Goal: Transaction & Acquisition: Purchase product/service

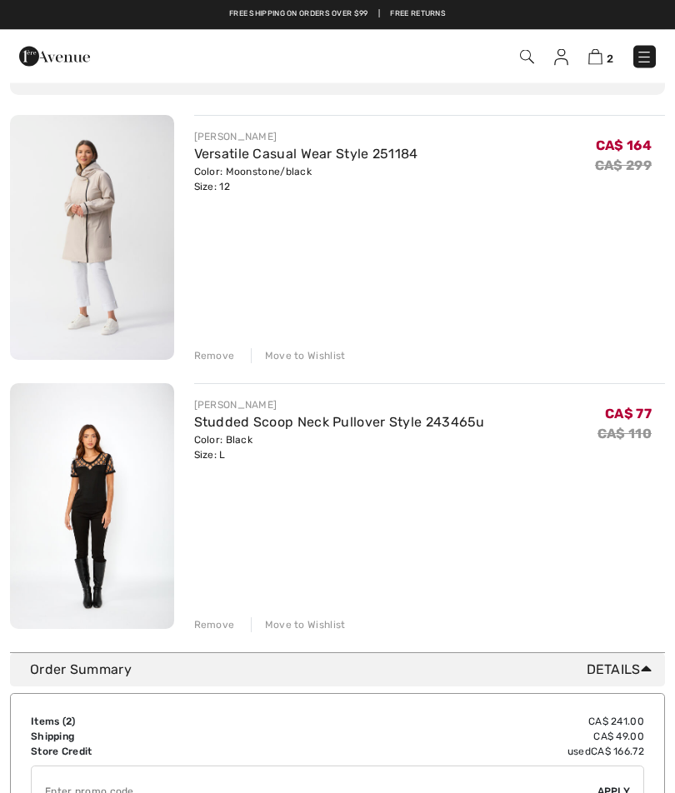
scroll to position [132, 0]
click at [113, 226] on img at bounding box center [92, 237] width 164 height 245
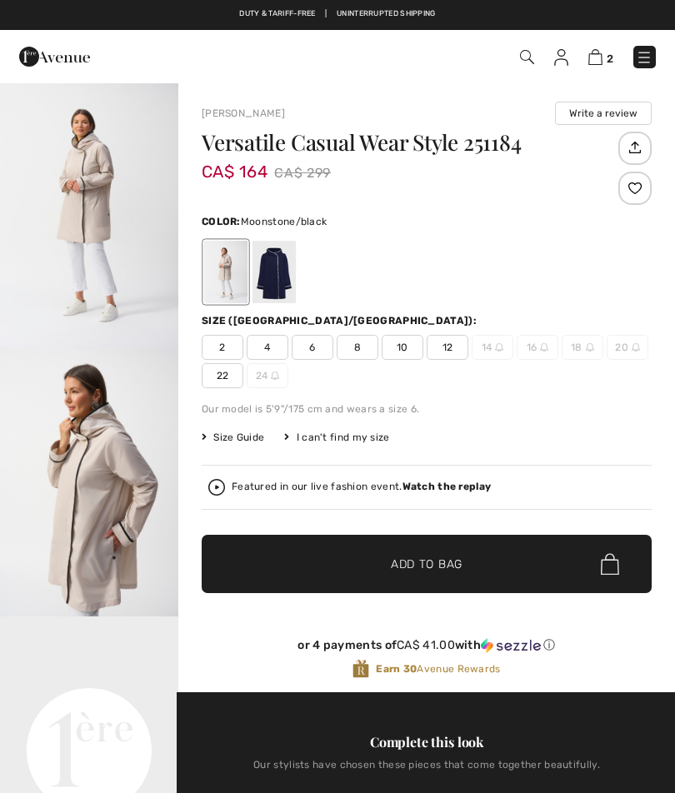
scroll to position [25, 0]
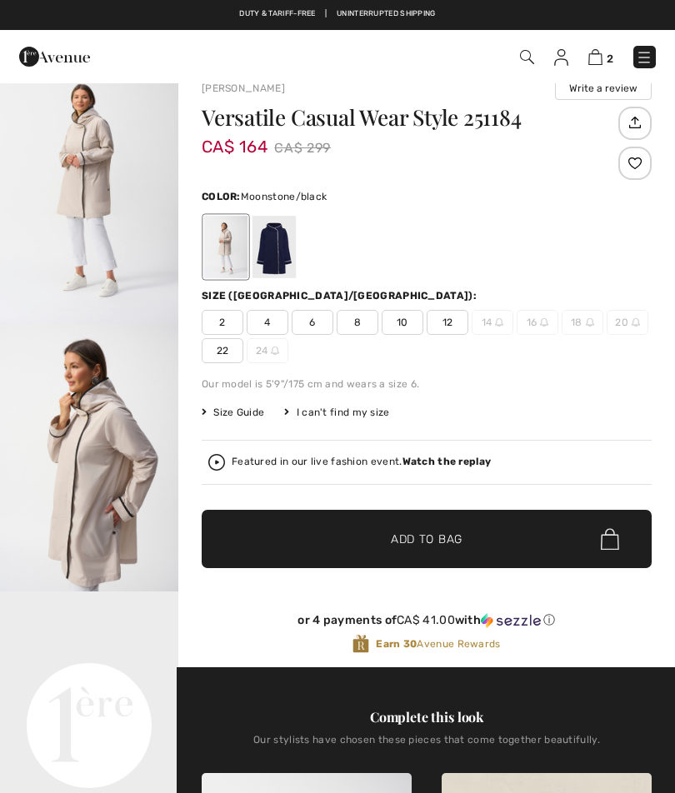
checkbox input "true"
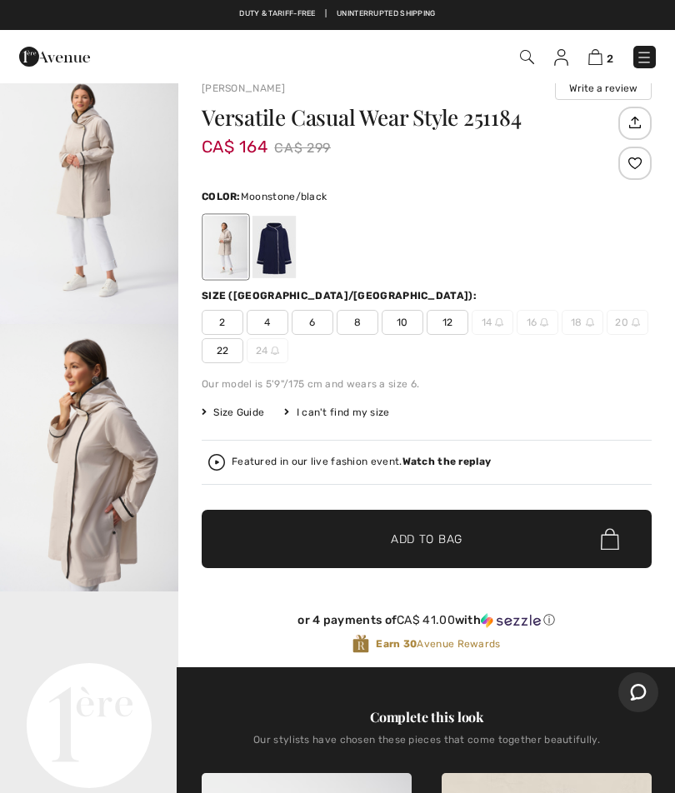
click at [284, 249] on div at bounding box center [273, 247] width 43 height 62
click at [280, 247] on div at bounding box center [273, 247] width 43 height 62
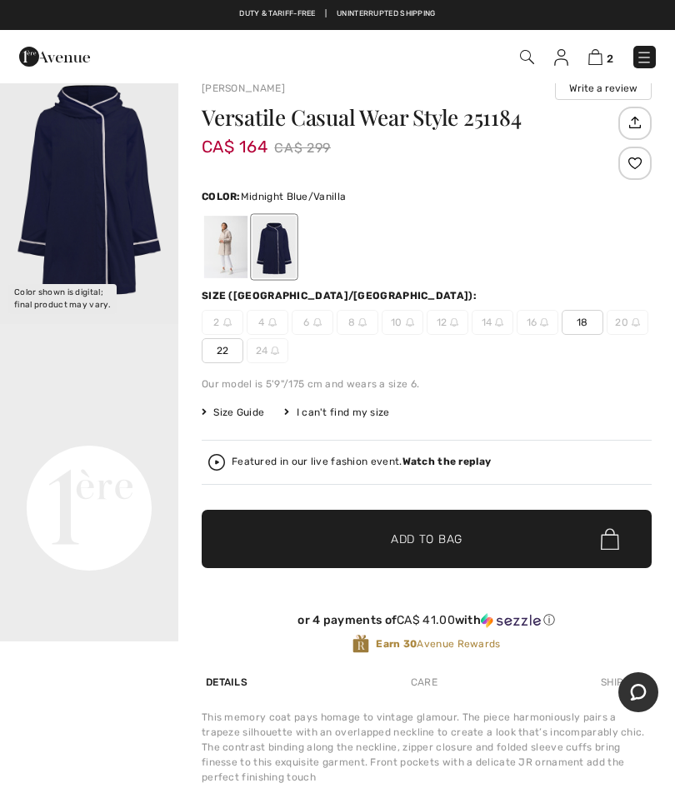
click at [234, 245] on div at bounding box center [225, 247] width 43 height 62
click at [233, 247] on div at bounding box center [225, 247] width 43 height 62
click at [222, 252] on div at bounding box center [225, 247] width 43 height 62
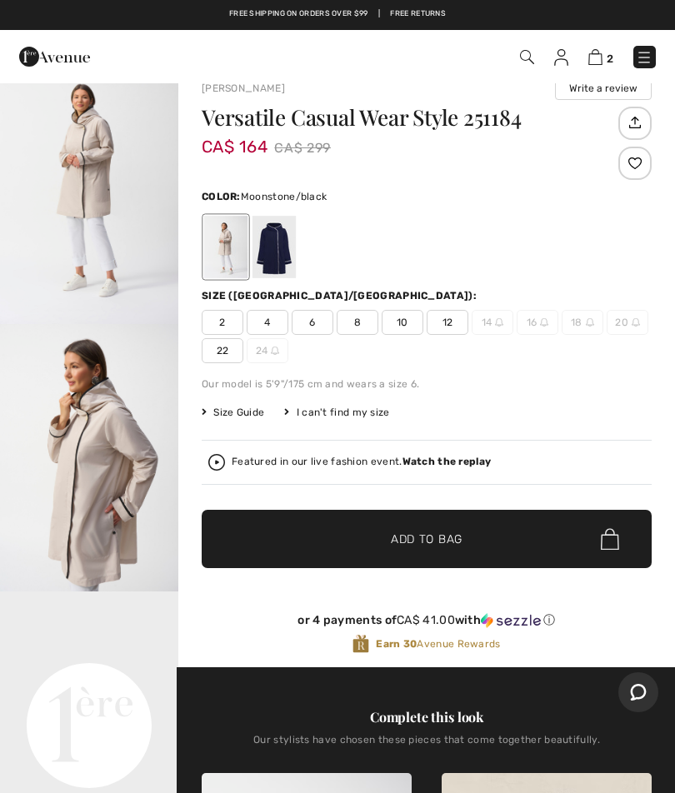
click at [641, 51] on img at bounding box center [644, 57] width 17 height 17
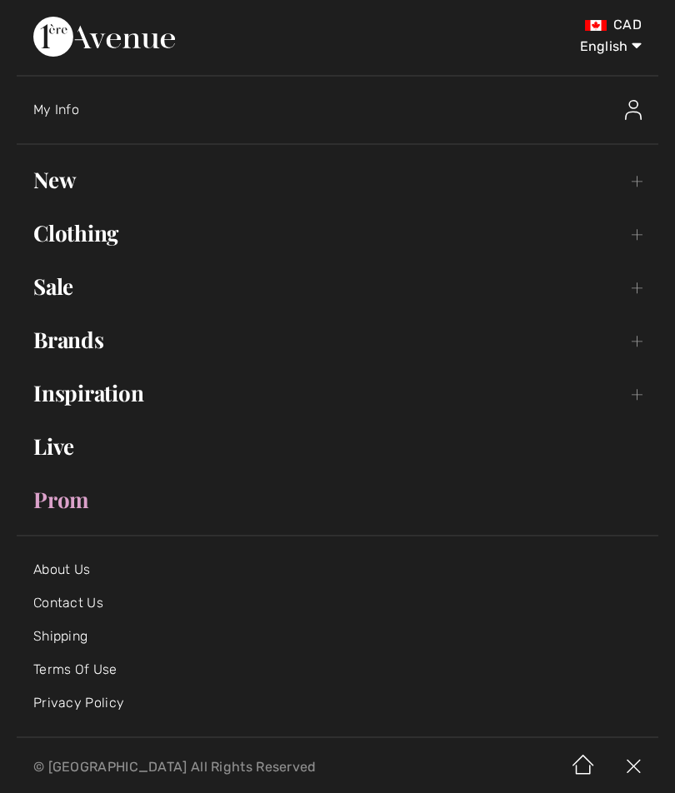
click at [614, 52] on select "English Français" at bounding box center [598, 43] width 87 height 50
select select "https://www.1ereavenue.com/fr/vetement-decontracte-polyvalent-modele-251184-s25…"
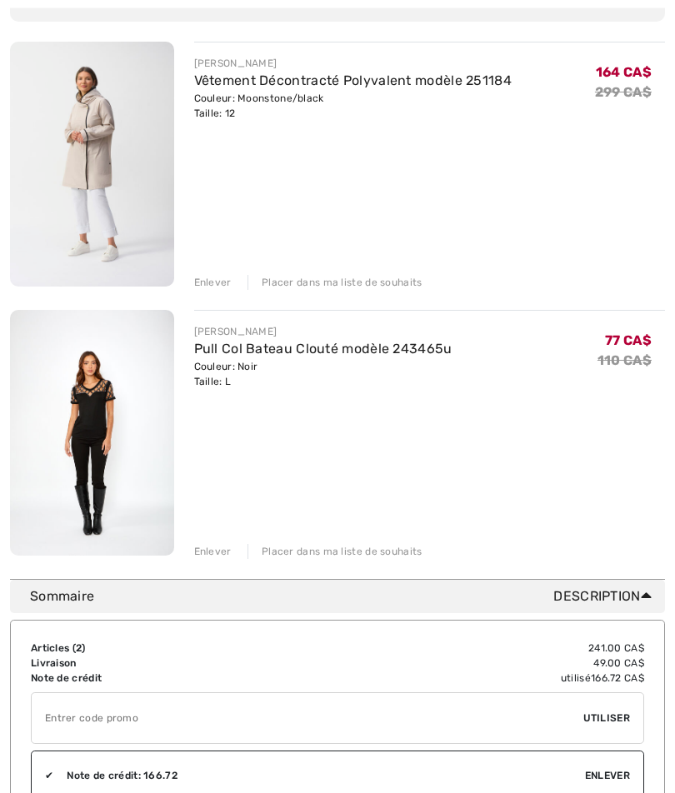
scroll to position [214, 0]
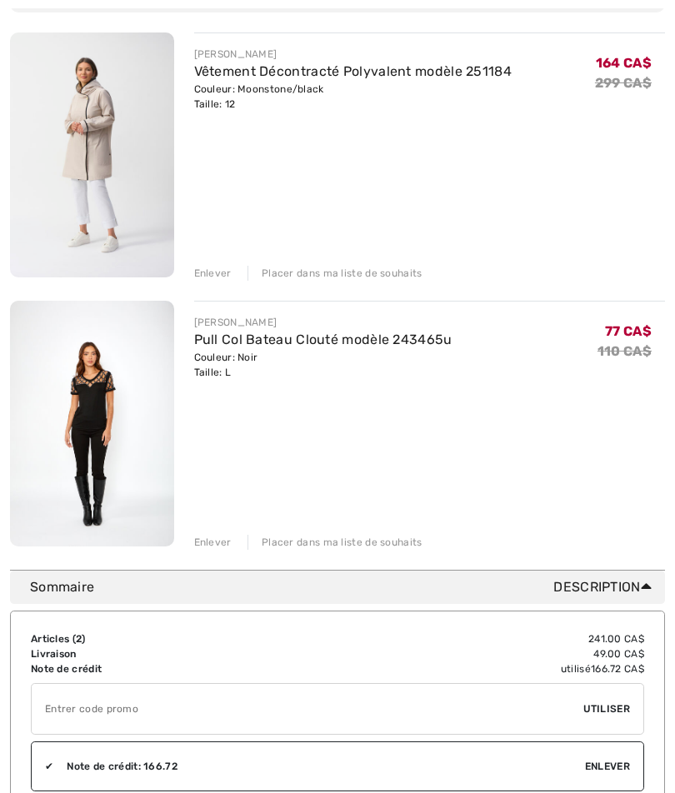
click at [106, 403] on img at bounding box center [92, 424] width 164 height 246
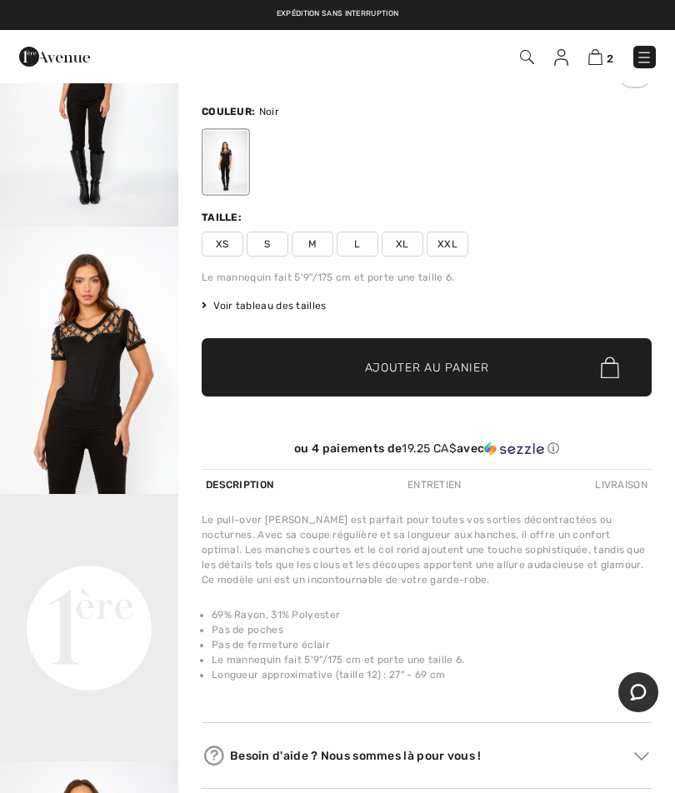
scroll to position [12, 0]
click at [126, 585] on video "Your browser does not support the video tag." at bounding box center [89, 540] width 178 height 89
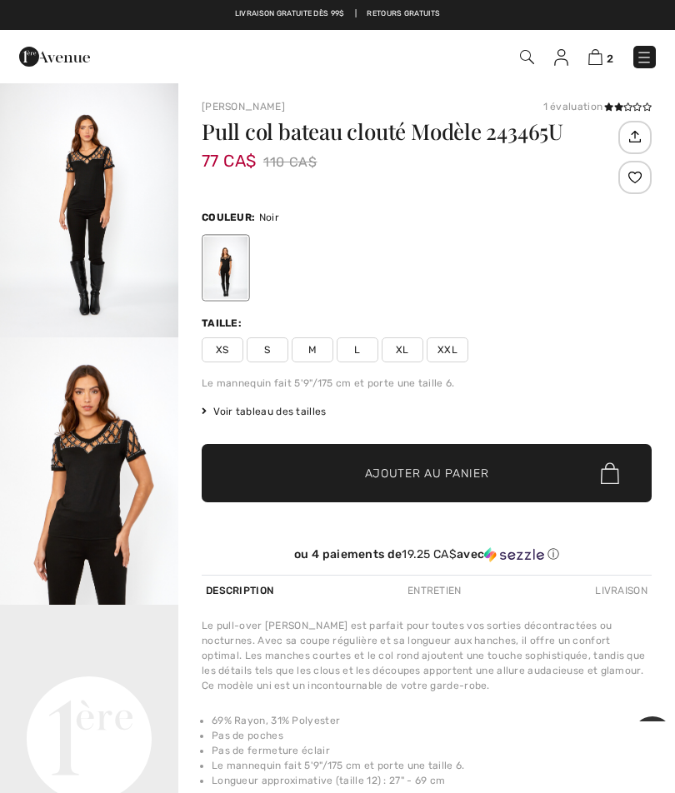
scroll to position [0, 0]
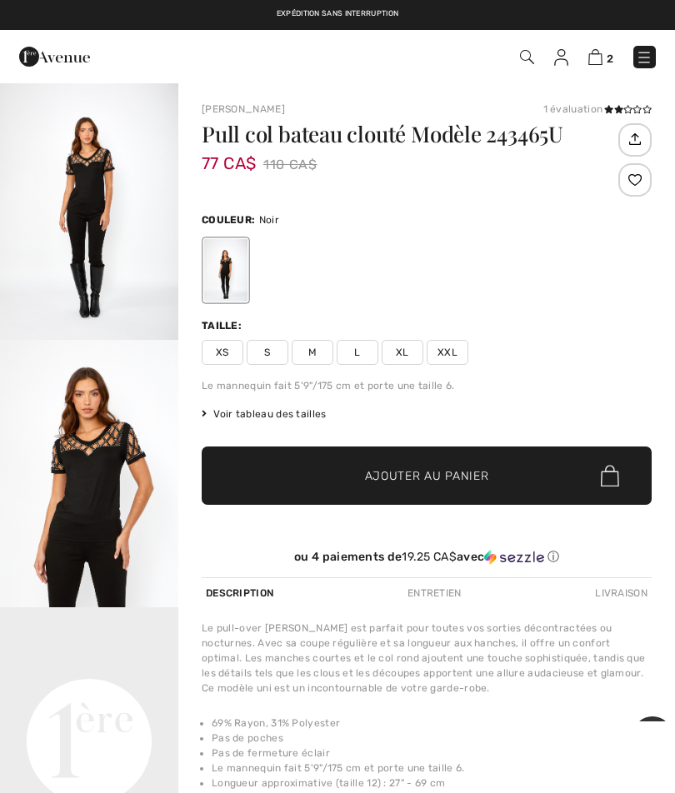
click at [641, 64] on img at bounding box center [644, 57] width 17 height 17
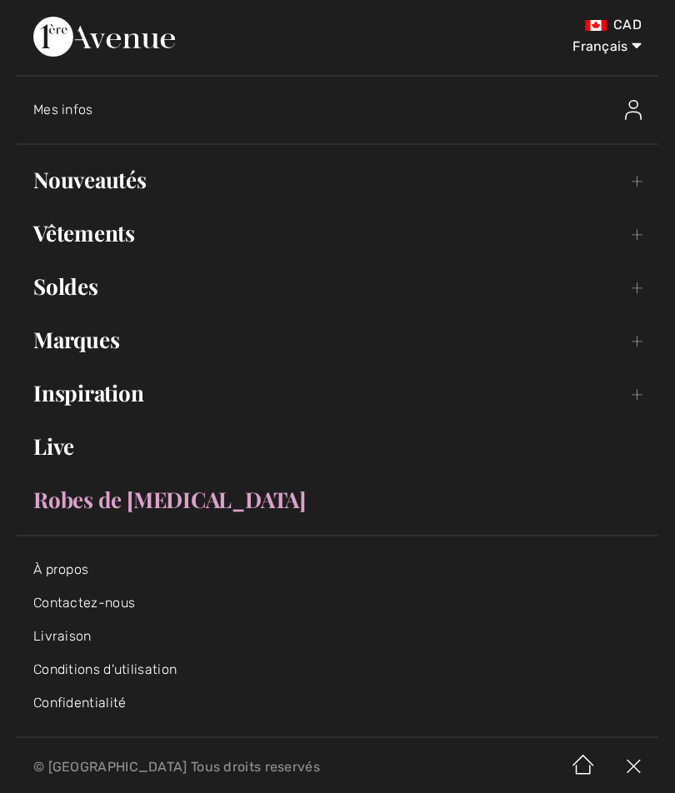
click at [627, 42] on select "English Français" at bounding box center [598, 43] width 87 height 50
click at [611, 45] on select "English Français" at bounding box center [598, 43] width 87 height 50
click at [614, 46] on select "English Français" at bounding box center [598, 43] width 87 height 50
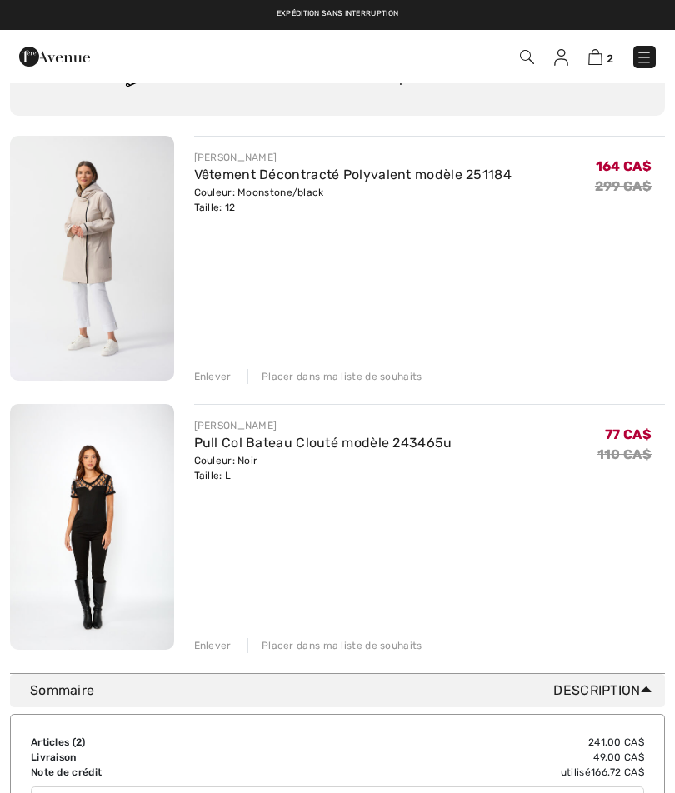
scroll to position [110, 0]
click at [567, 501] on div "FRANK LYMAN Pull Col Bateau Clouté modèle 243465u Couleur: Noir Taille: L Vente…" at bounding box center [430, 529] width 472 height 249
click at [91, 255] on img at bounding box center [92, 259] width 164 height 245
click at [254, 181] on link "Vêtement Décontracté Polyvalent modèle 251184" at bounding box center [353, 175] width 318 height 16
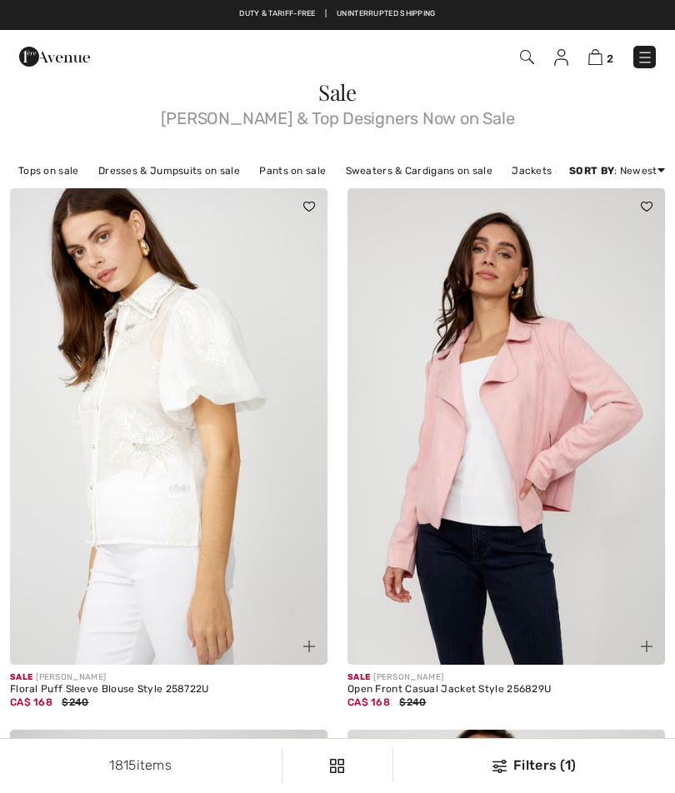
checkbox input "true"
click at [127, 176] on link "Dresses & Jumpsuits on sale" at bounding box center [169, 171] width 158 height 22
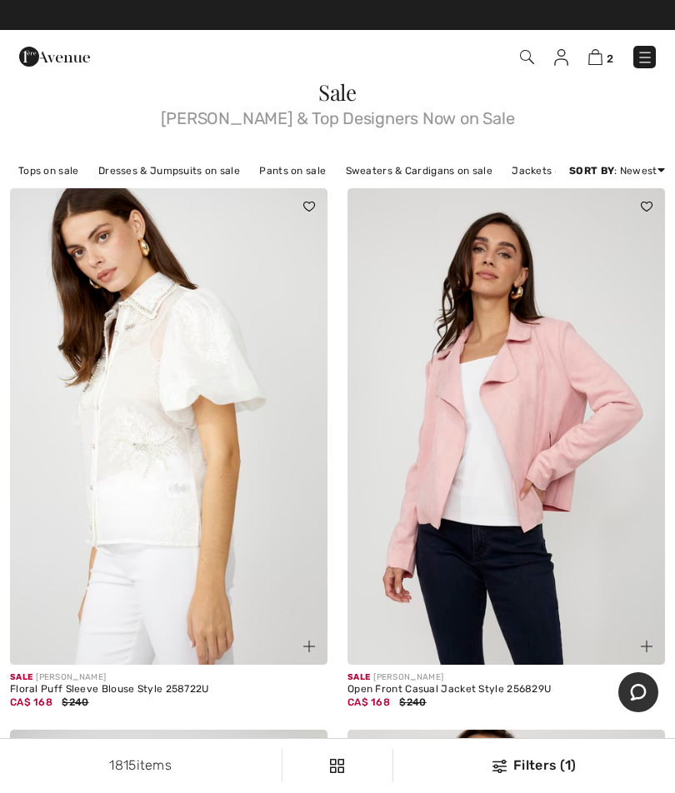
click at [142, 176] on link "Dresses & Jumpsuits on sale" at bounding box center [169, 171] width 158 height 22
click at [172, 165] on link "Dresses & Jumpsuits on sale" at bounding box center [169, 171] width 158 height 22
click at [153, 171] on link "Dresses & Jumpsuits on sale" at bounding box center [169, 171] width 158 height 22
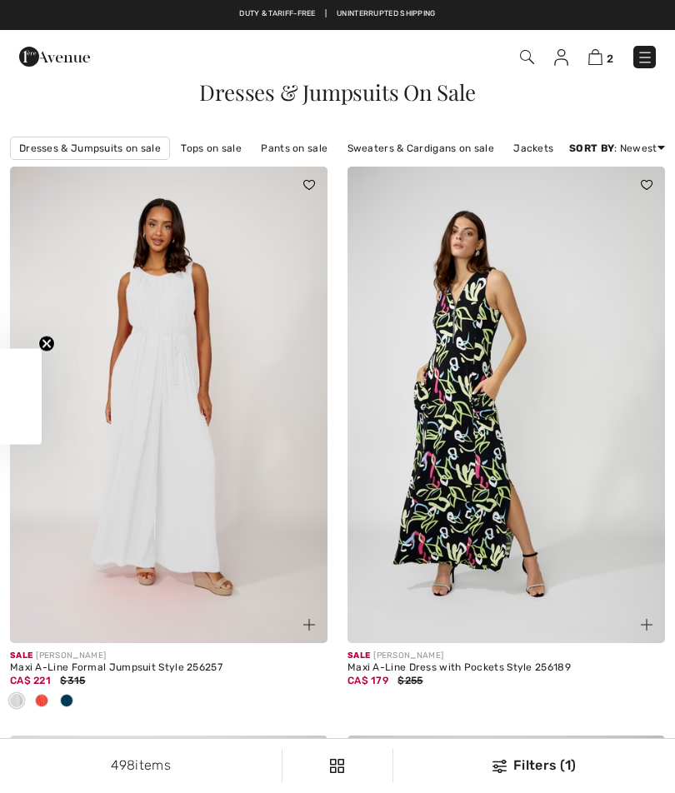
checkbox input "true"
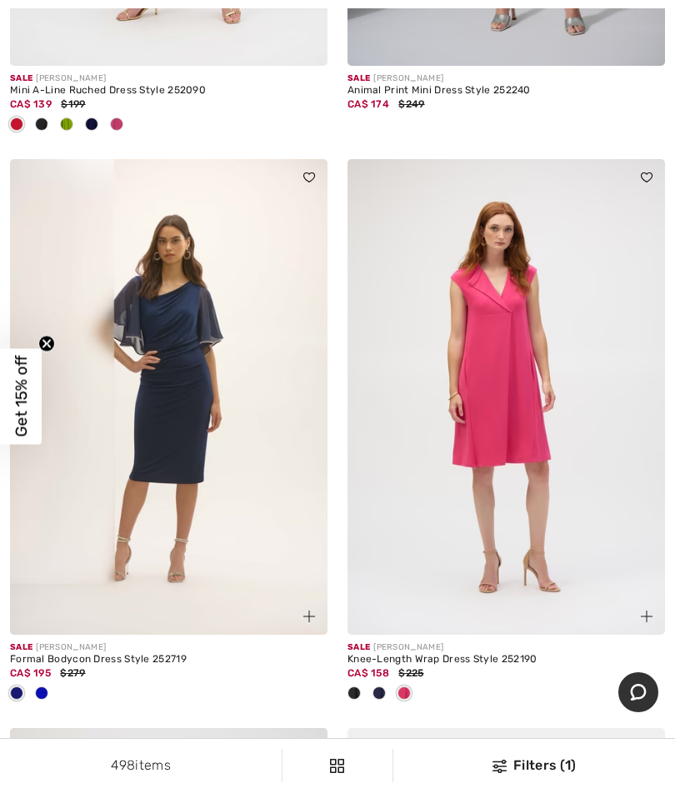
scroll to position [1689, 0]
click at [46, 691] on span at bounding box center [41, 692] width 13 height 13
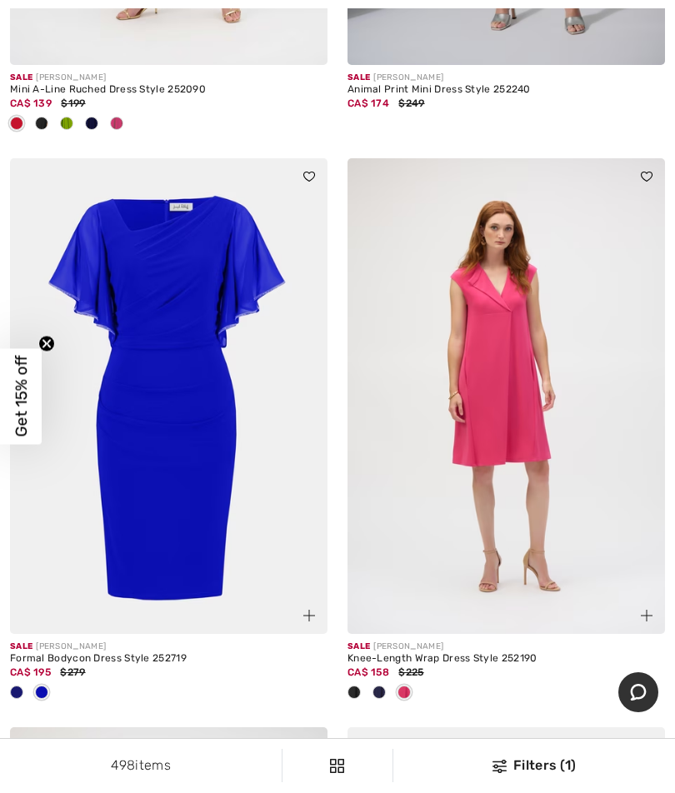
click at [193, 511] on img at bounding box center [168, 396] width 317 height 477
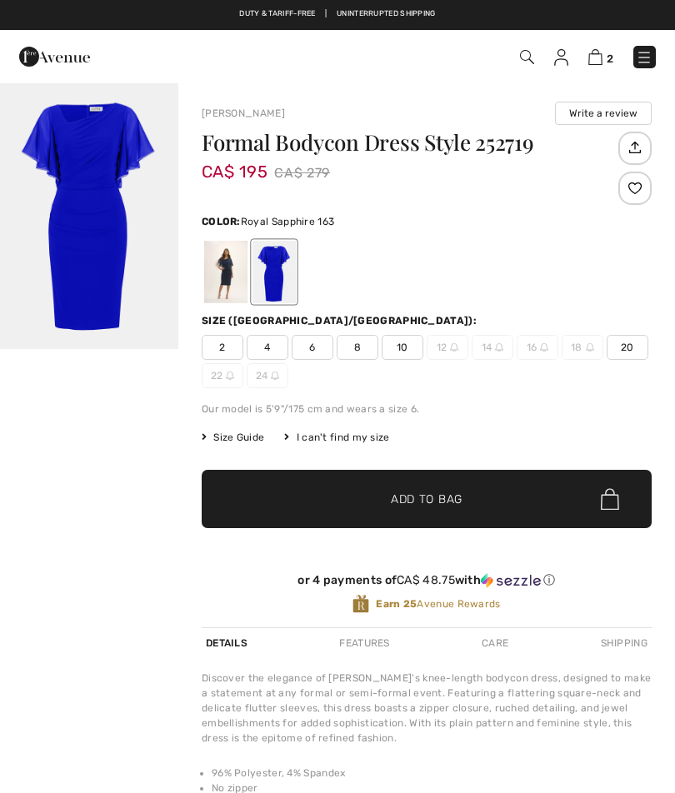
checkbox input "true"
click at [240, 275] on div at bounding box center [225, 272] width 43 height 62
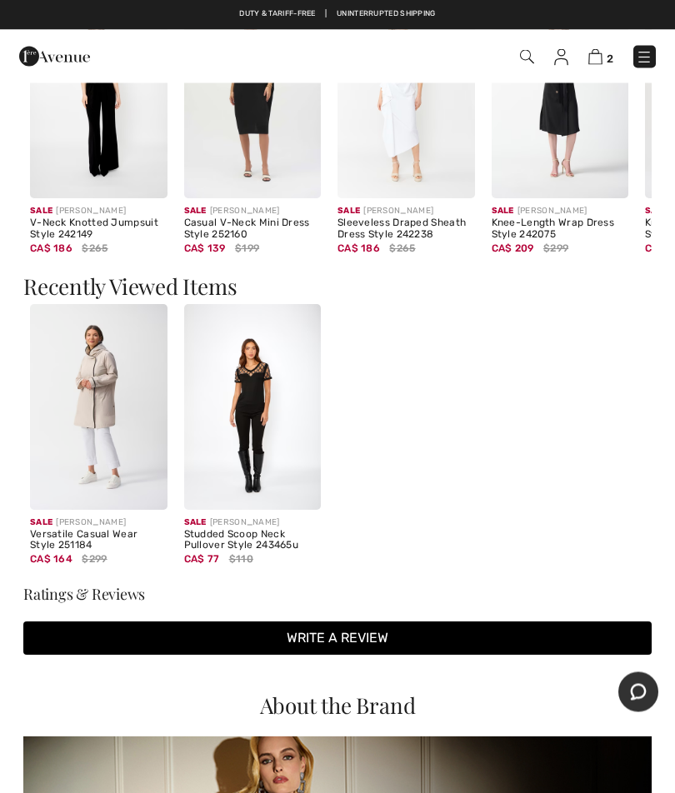
scroll to position [1348, 0]
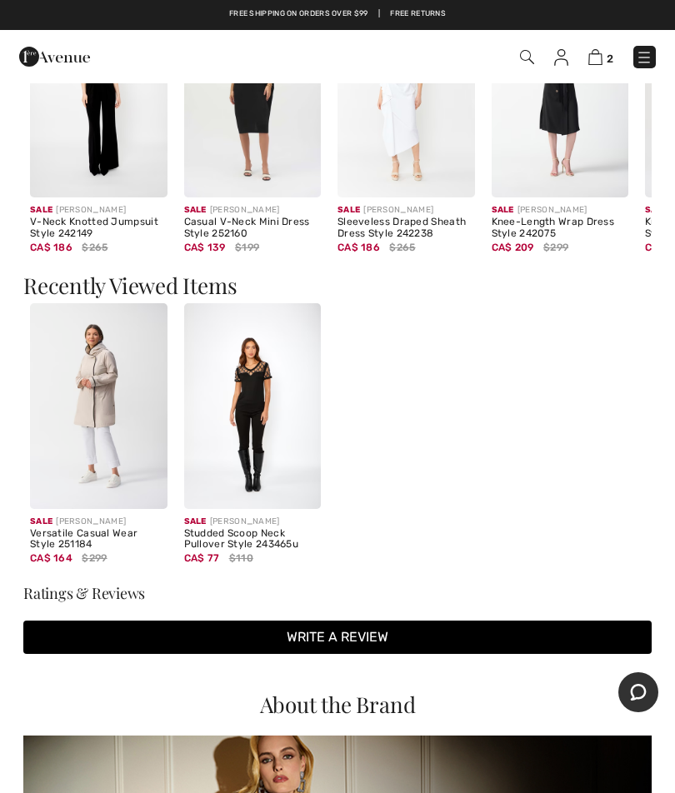
click at [264, 409] on img at bounding box center [252, 406] width 137 height 206
click at [261, 337] on img at bounding box center [252, 406] width 137 height 206
click at [258, 305] on img at bounding box center [252, 406] width 137 height 206
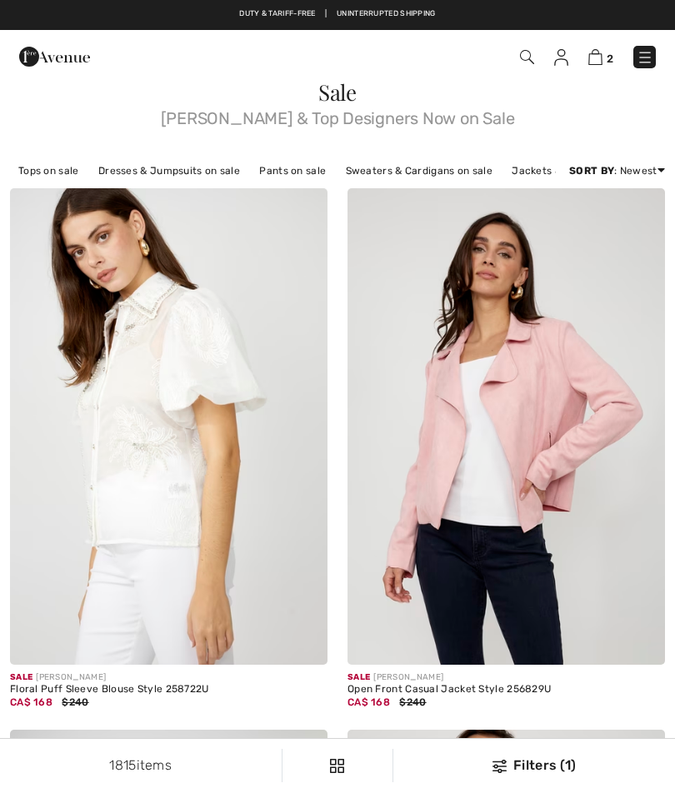
scroll to position [564, 0]
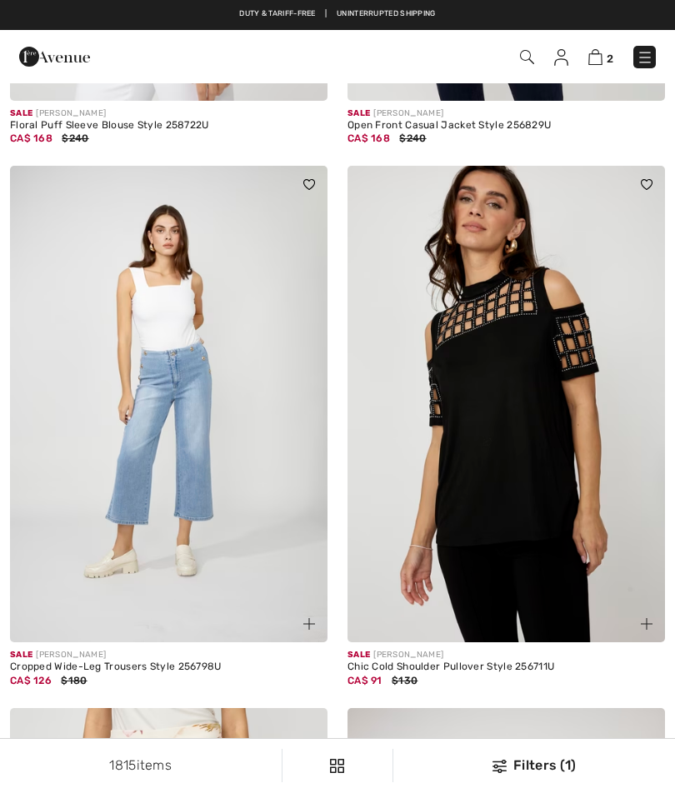
checkbox input "true"
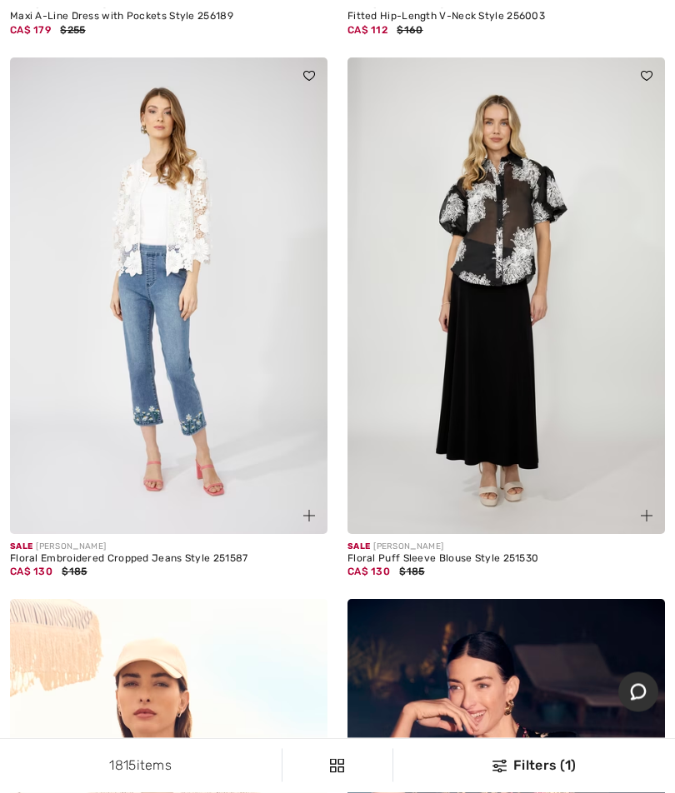
scroll to position [2327, 0]
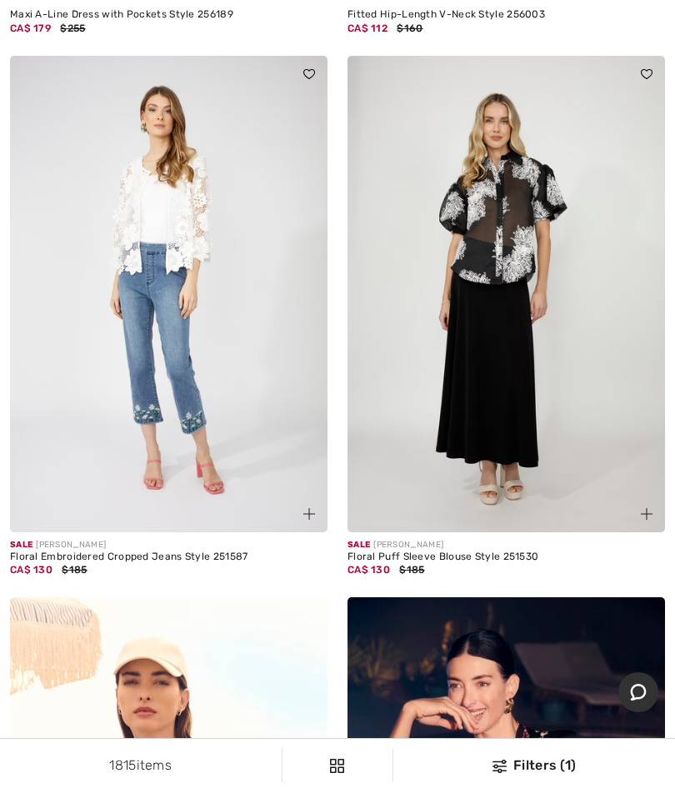
click at [651, 512] on img at bounding box center [647, 514] width 12 height 12
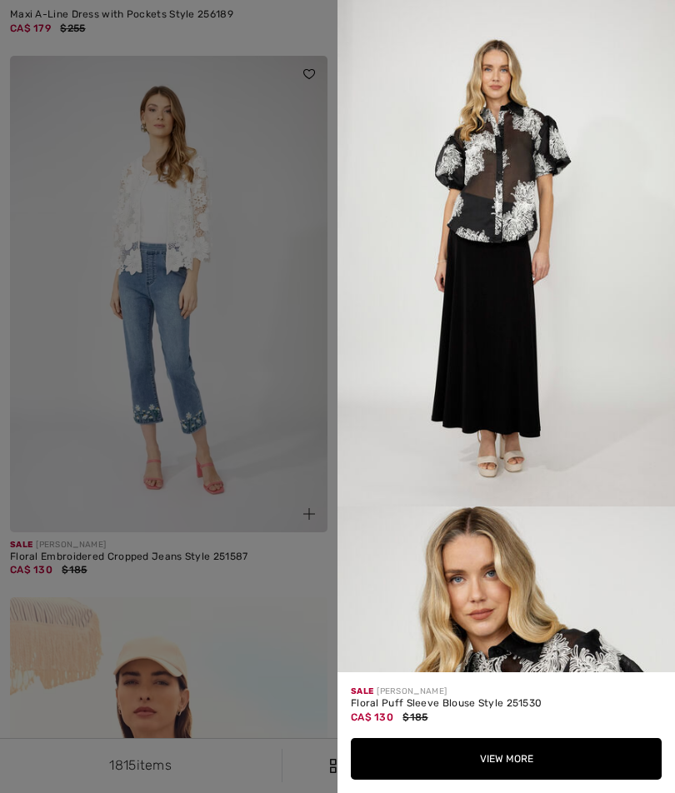
click at [296, 622] on div at bounding box center [337, 396] width 675 height 793
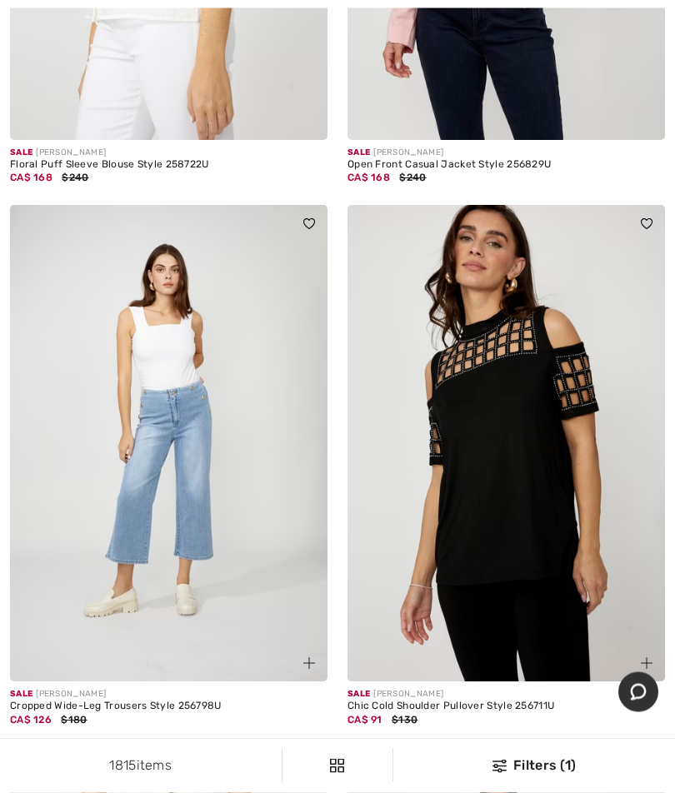
scroll to position [525, 0]
click at [535, 452] on img at bounding box center [505, 443] width 317 height 477
click at [510, 311] on img at bounding box center [505, 443] width 317 height 477
click at [586, 305] on img at bounding box center [505, 443] width 317 height 477
click at [507, 363] on img at bounding box center [505, 443] width 317 height 477
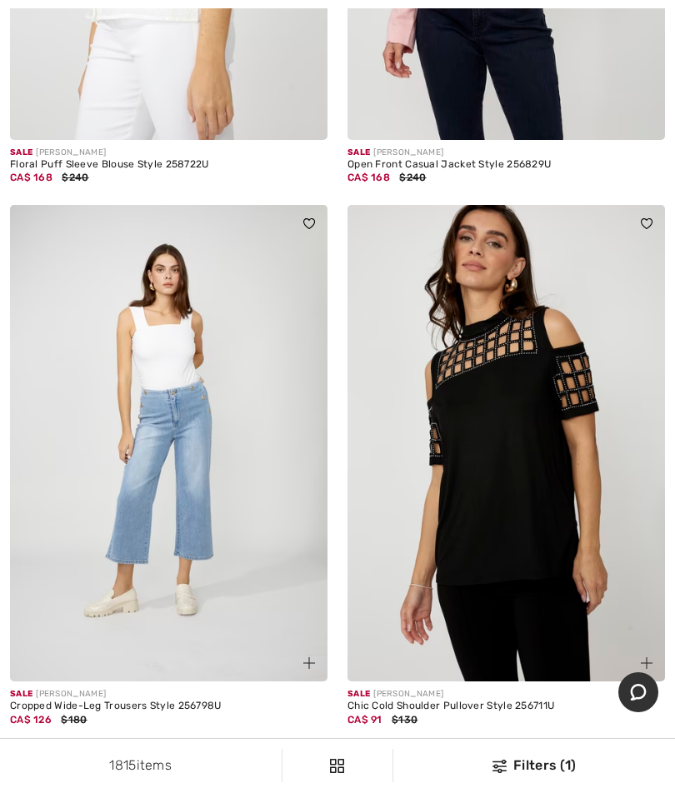
scroll to position [595, 0]
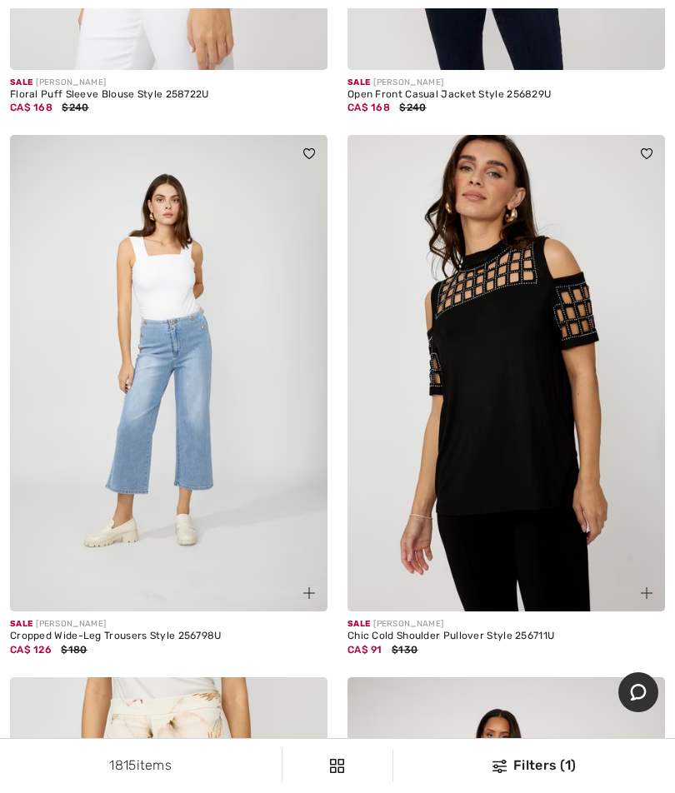
click at [402, 631] on div "Sale [PERSON_NAME]" at bounding box center [505, 624] width 317 height 12
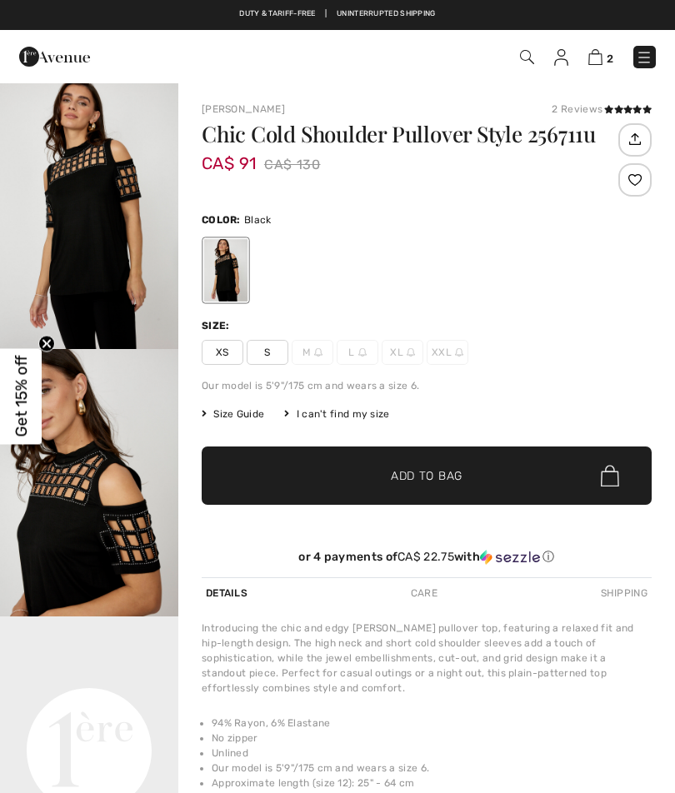
checkbox input "true"
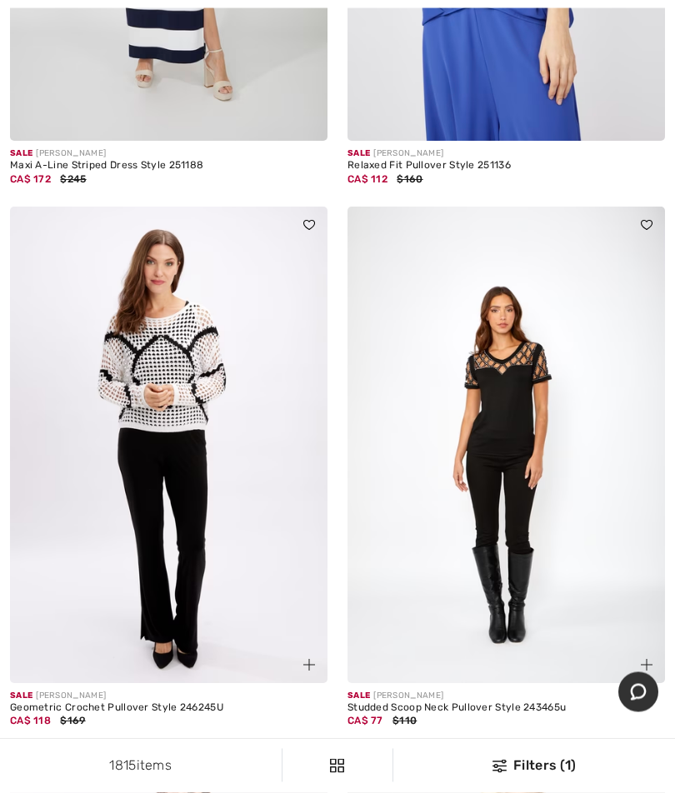
scroll to position [5540, 0]
click at [513, 382] on img at bounding box center [505, 445] width 317 height 477
click at [533, 293] on img at bounding box center [505, 445] width 317 height 477
click at [377, 690] on div "Sale FRANK LYMAN" at bounding box center [505, 696] width 317 height 12
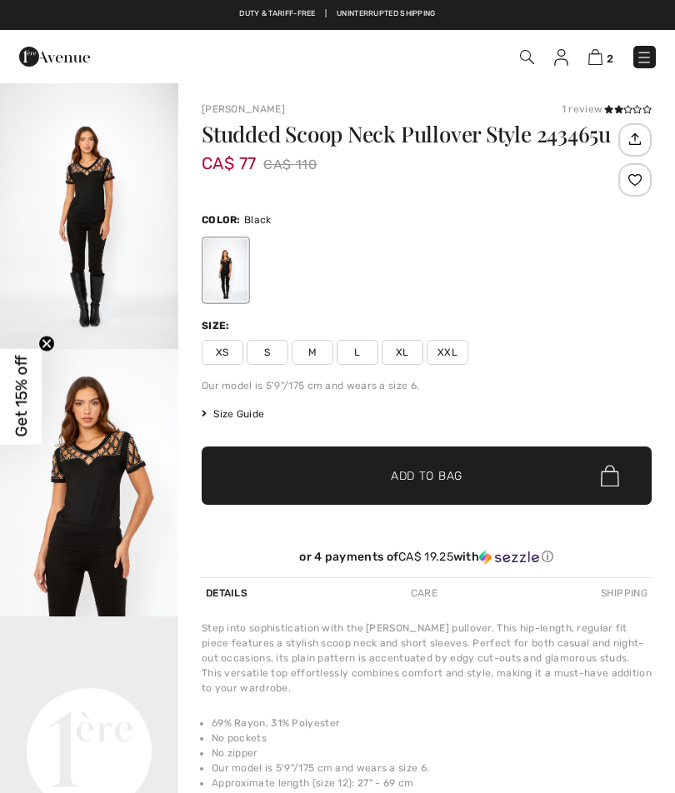
checkbox input "true"
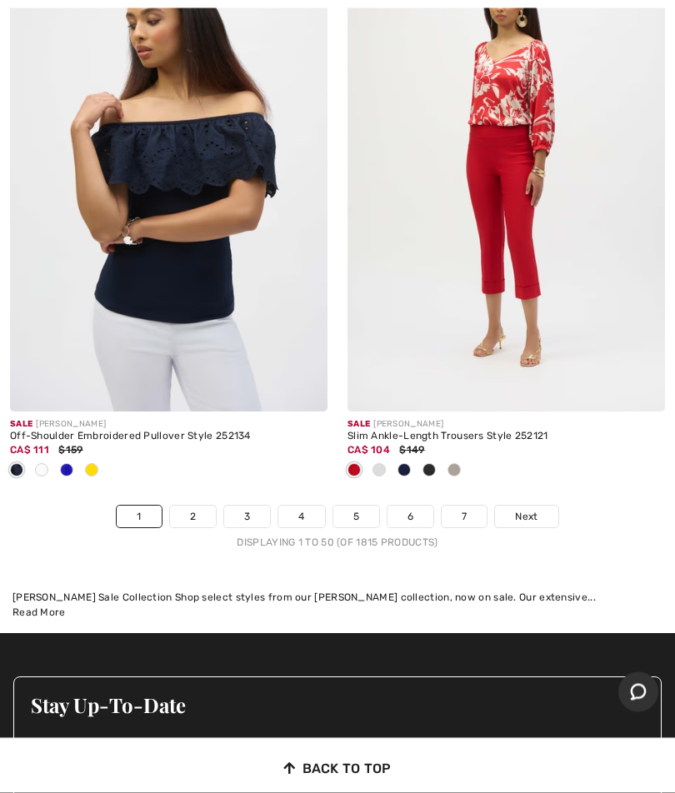
scroll to position [14011, 0]
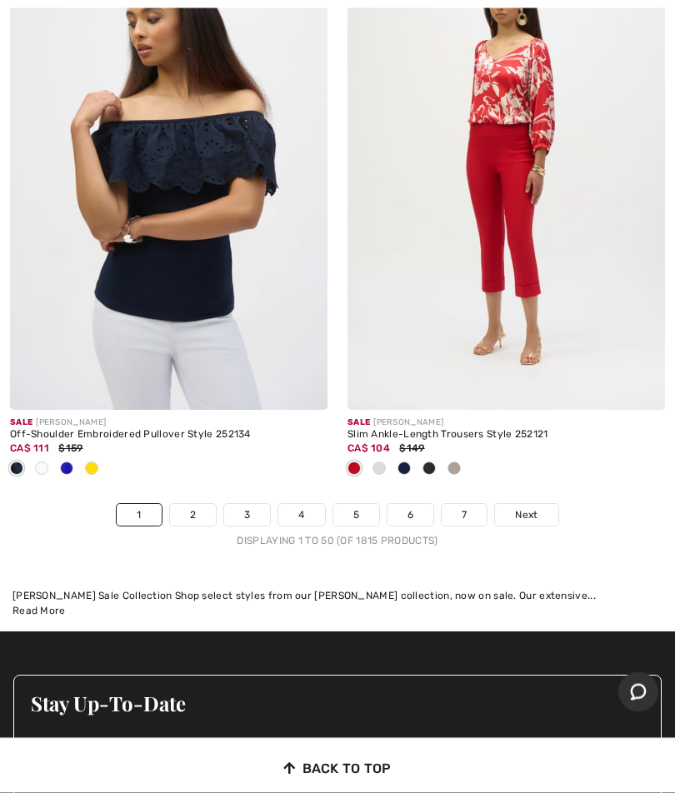
click at [534, 508] on span "Next" at bounding box center [526, 515] width 22 height 15
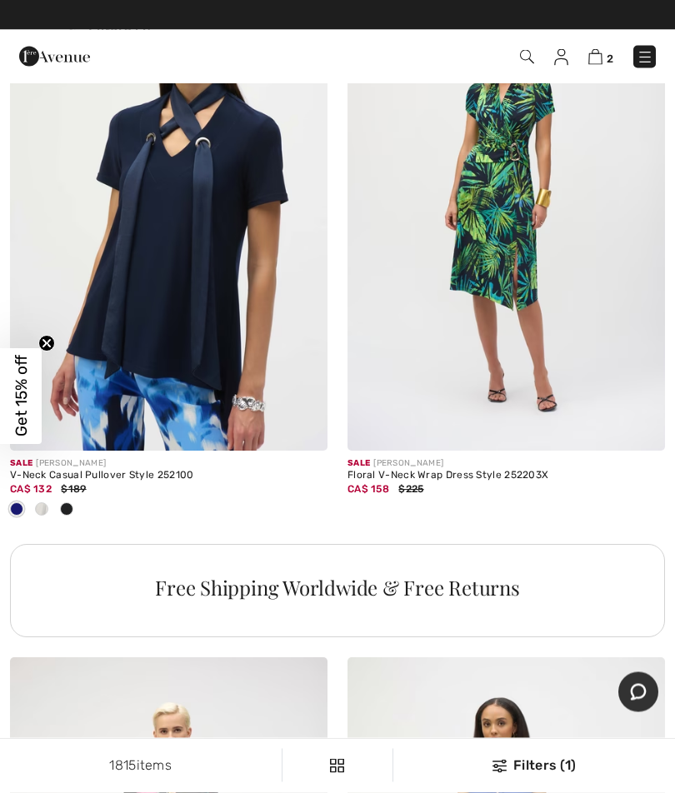
scroll to position [6589, 0]
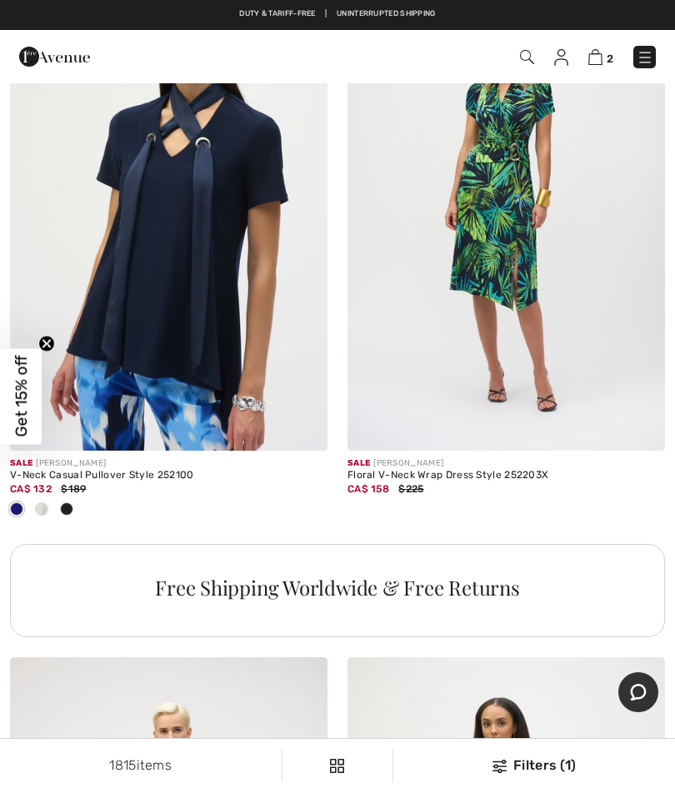
click at [176, 322] on img at bounding box center [168, 212] width 317 height 477
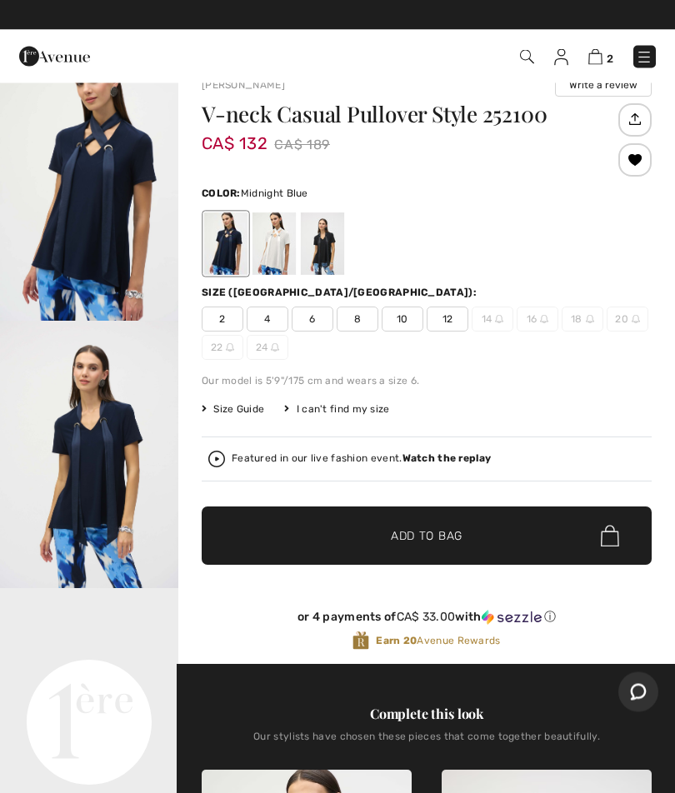
scroll to position [28, 0]
click at [451, 323] on span "12" at bounding box center [448, 319] width 42 height 25
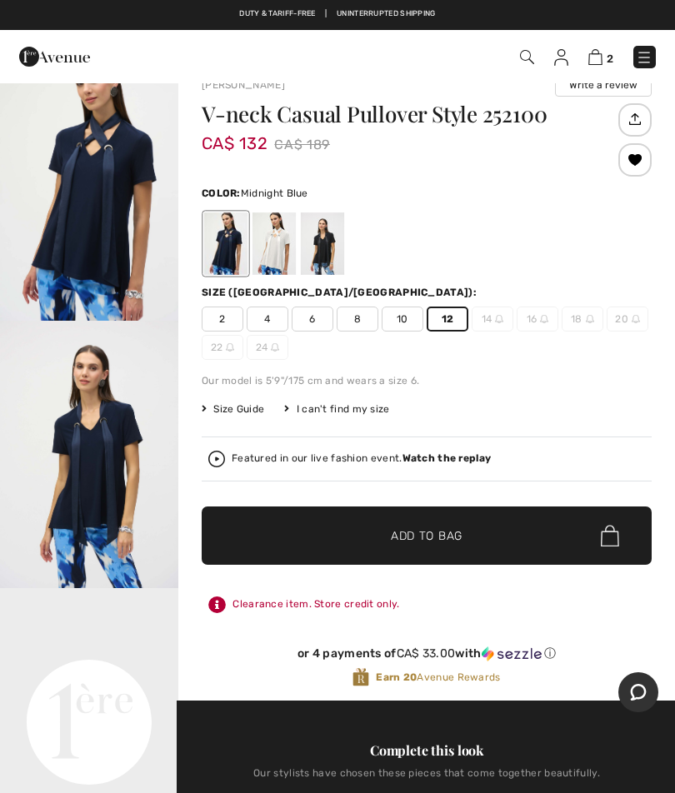
click at [449, 530] on span "Add to Bag" at bounding box center [427, 535] width 72 height 17
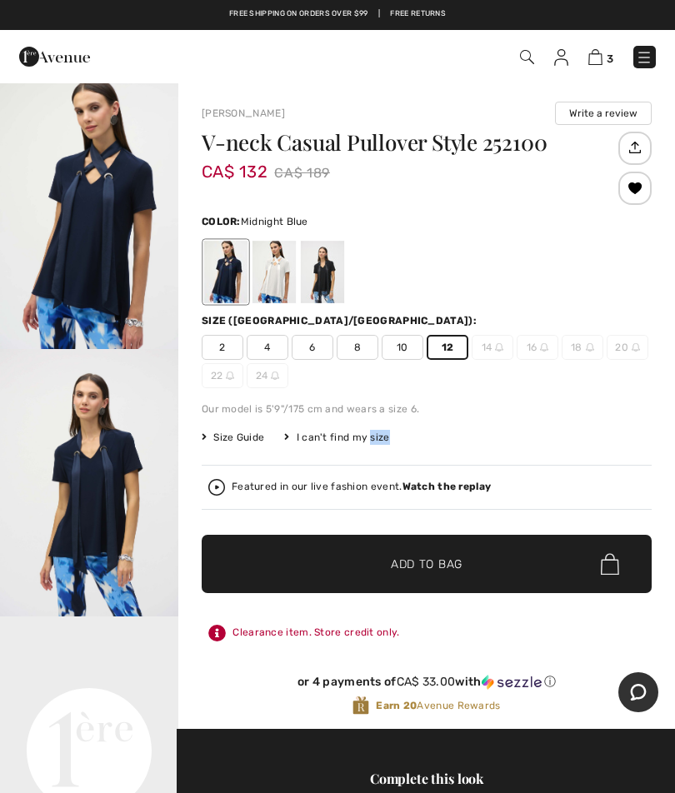
click at [651, 57] on img at bounding box center [644, 57] width 17 height 17
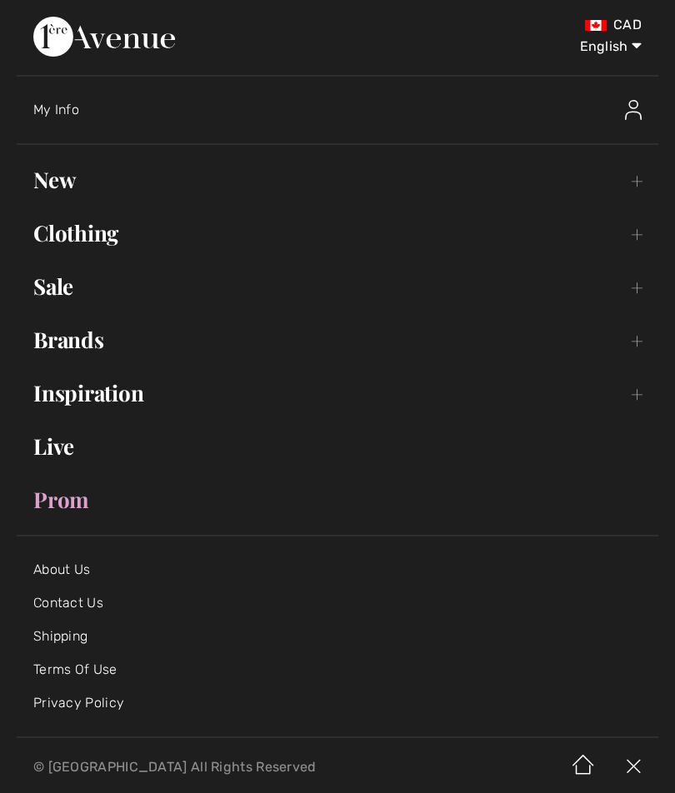
click at [621, 53] on select "English Français" at bounding box center [598, 43] width 87 height 50
select select "https://www.1ereavenue.com/fr/pull-decontracte-col-v-modele-252100-s252100/8148…"
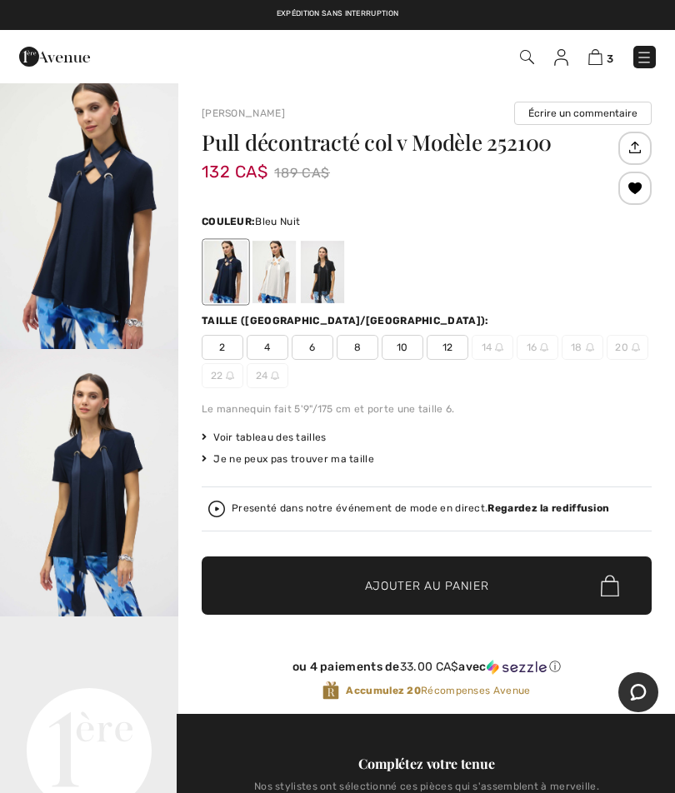
click at [458, 586] on span "Ajouter au panier" at bounding box center [427, 585] width 124 height 17
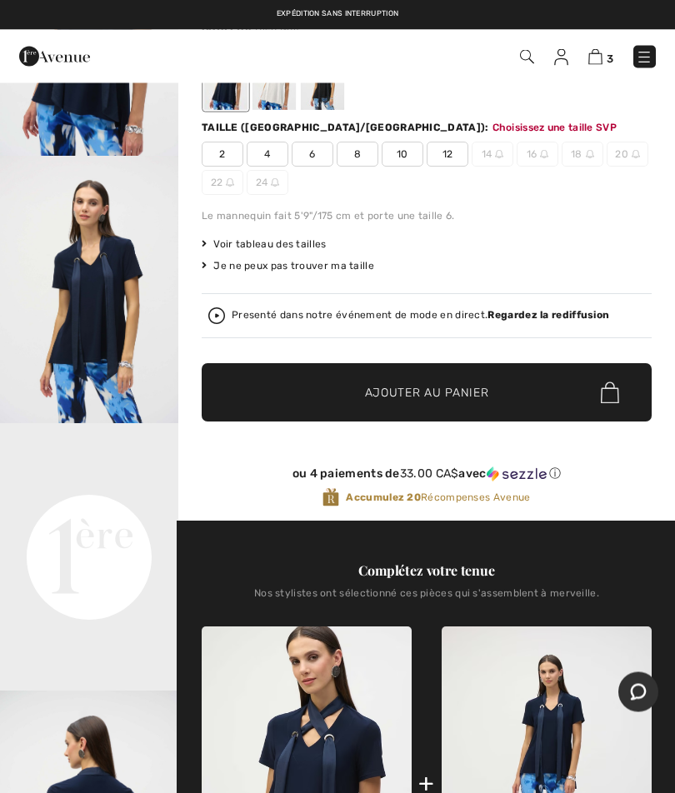
scroll to position [193, 0]
click at [601, 55] on img at bounding box center [595, 57] width 14 height 16
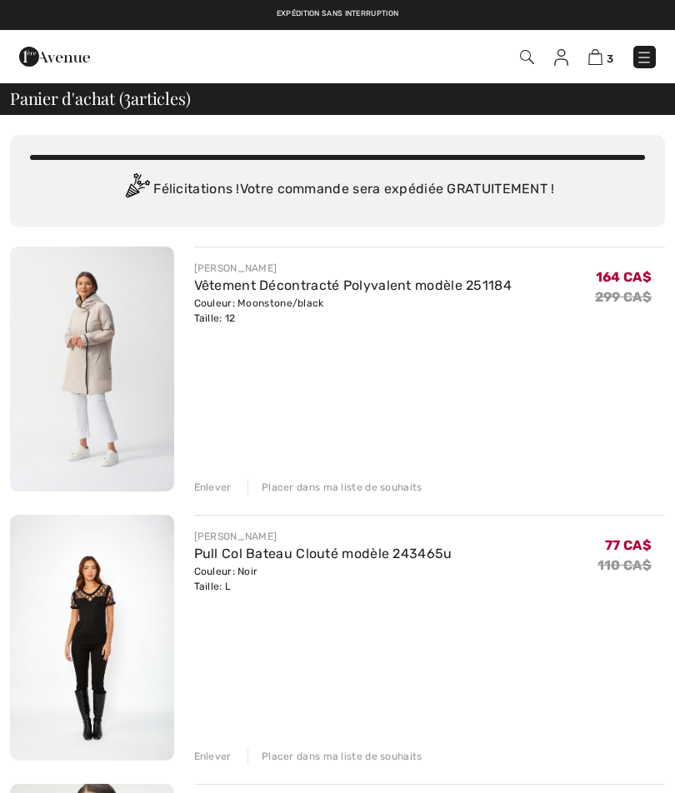
click at [333, 487] on div "Placer dans ma liste de souhaits" at bounding box center [334, 487] width 175 height 15
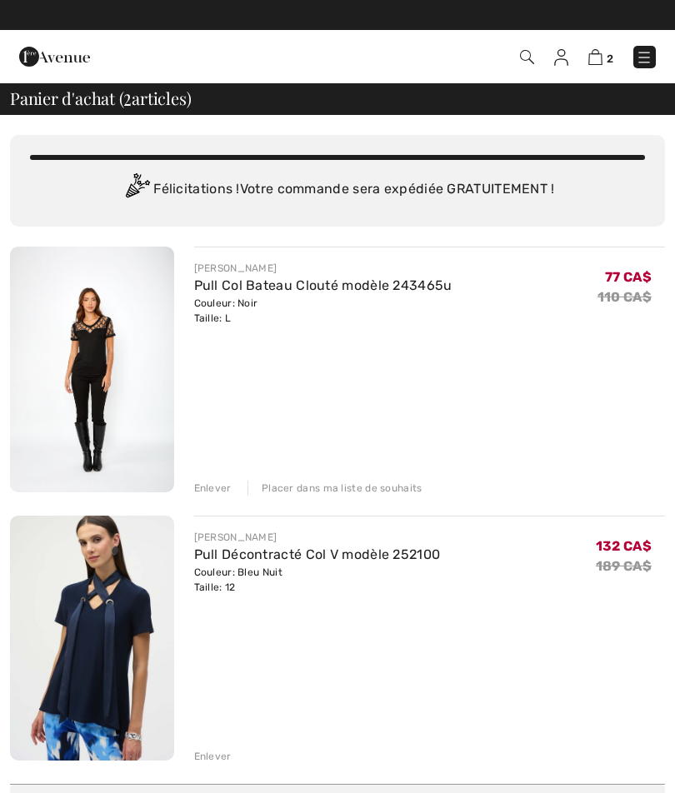
click at [369, 492] on div "Placer dans ma liste de souhaits" at bounding box center [334, 488] width 175 height 15
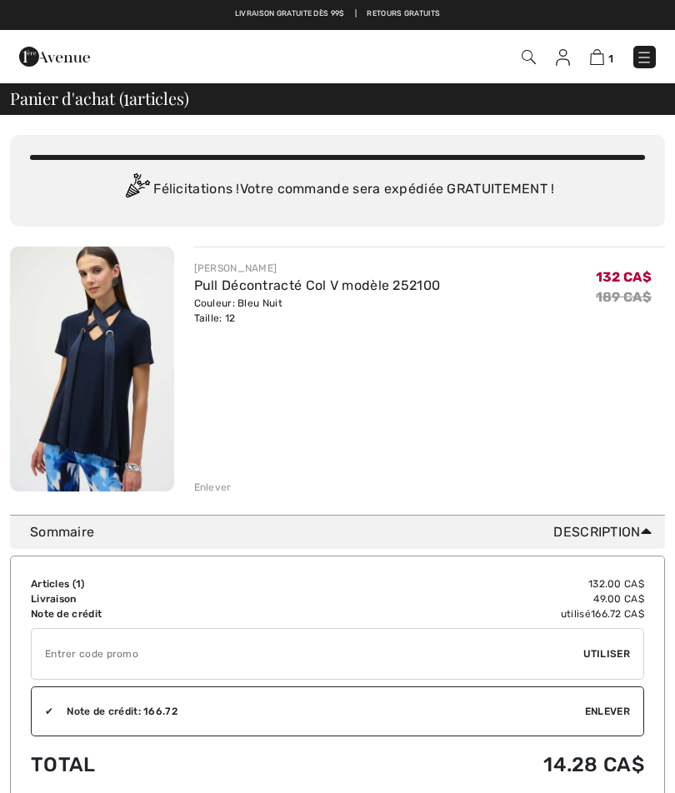
click at [672, 561] on div "Vous n'êtes qu'à 0.00 CA$ de la LIVRAISON GRATUITE! Continuer à magasiner > Fél…" at bounding box center [337, 755] width 675 height 1280
click at [640, 595] on td "49.00 CA$" at bounding box center [465, 598] width 360 height 15
click at [617, 602] on td "49.00 CA$" at bounding box center [465, 598] width 360 height 15
click at [629, 599] on td "49.00 CA$" at bounding box center [465, 598] width 360 height 15
click at [234, 482] on div "Enlever" at bounding box center [430, 486] width 472 height 18
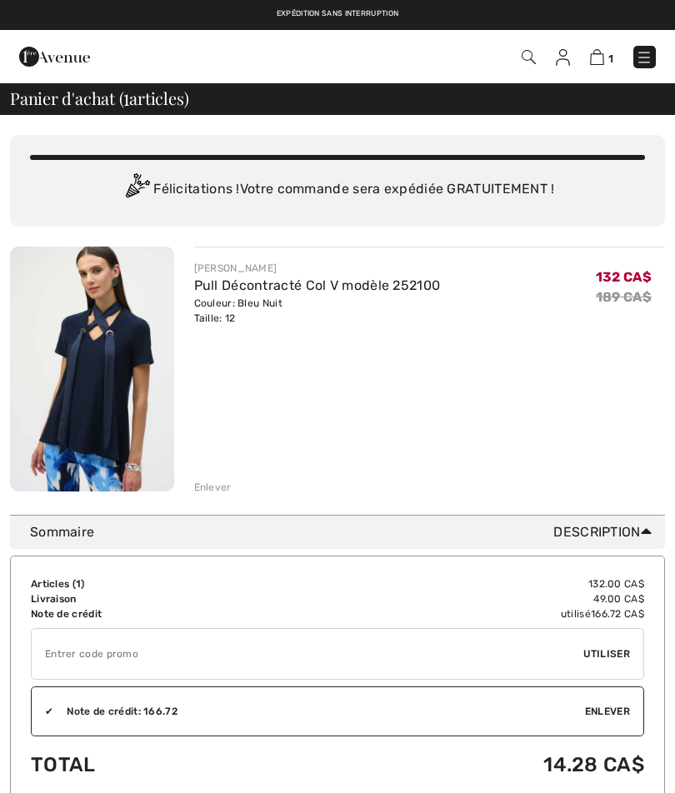
click at [220, 486] on div "Enlever" at bounding box center [212, 487] width 37 height 15
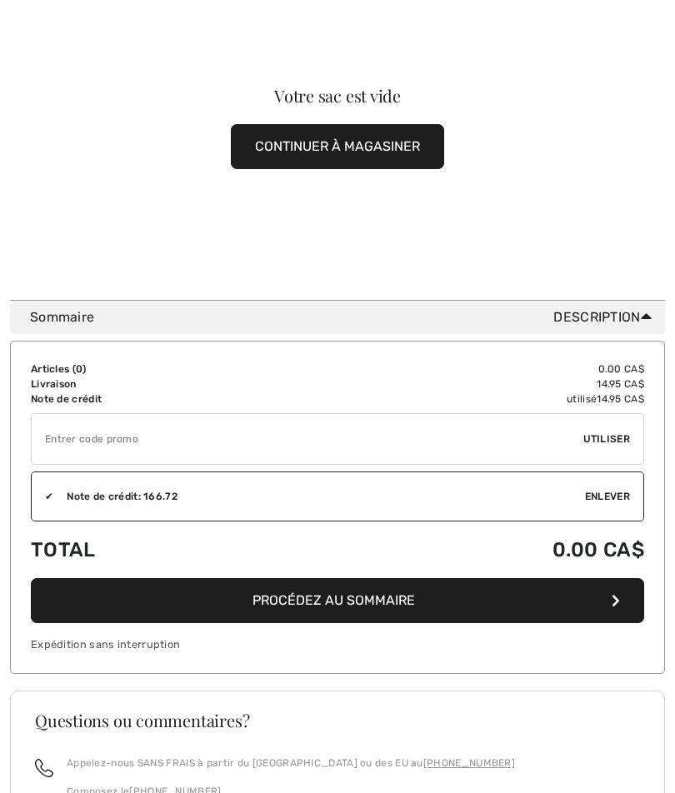
scroll to position [251, 0]
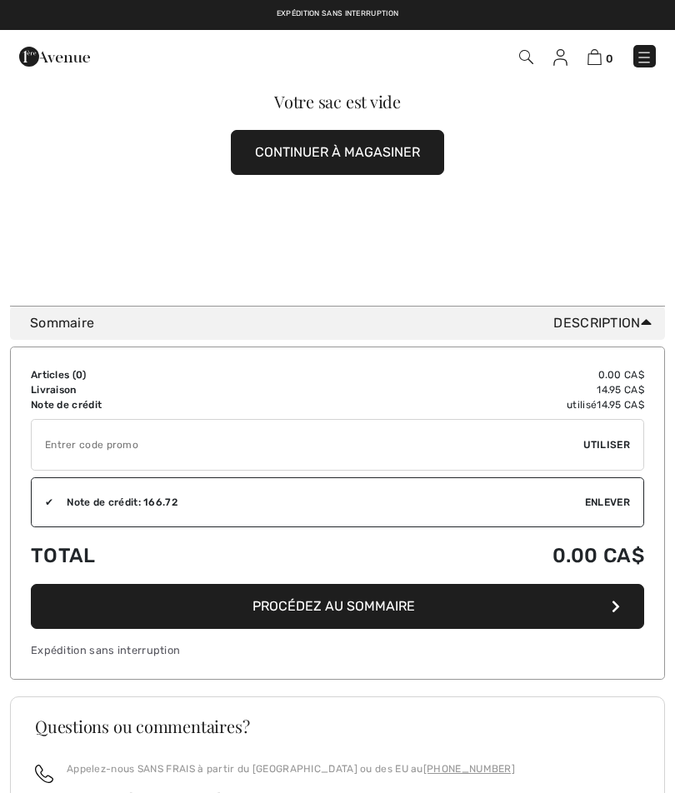
click at [336, 167] on button "CONTINUER À MAGASINER" at bounding box center [337, 152] width 213 height 45
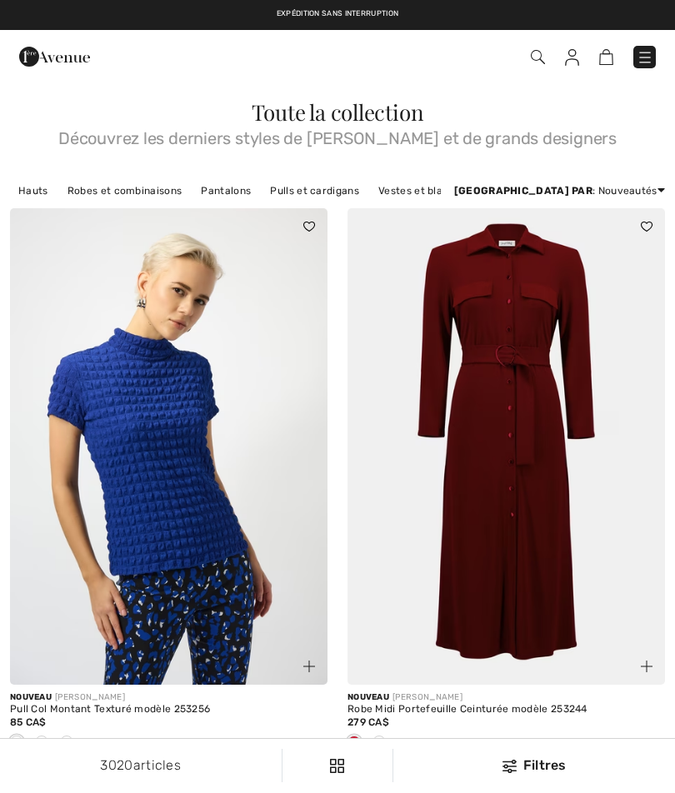
checkbox input "true"
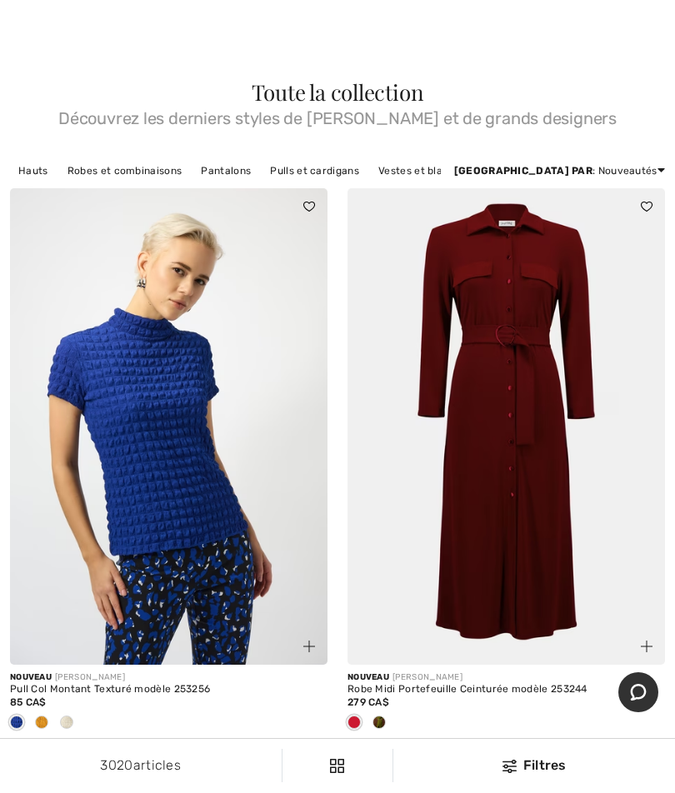
click at [148, 165] on link "Robes et combinaisons" at bounding box center [124, 171] width 131 height 22
click at [114, 162] on link "Robes et combinaisons" at bounding box center [124, 171] width 131 height 22
click at [141, 173] on link "Robes et combinaisons" at bounding box center [124, 171] width 131 height 22
click at [102, 168] on link "Robes et combinaisons" at bounding box center [124, 171] width 131 height 22
click at [93, 162] on link "Robes et combinaisons" at bounding box center [124, 171] width 131 height 22
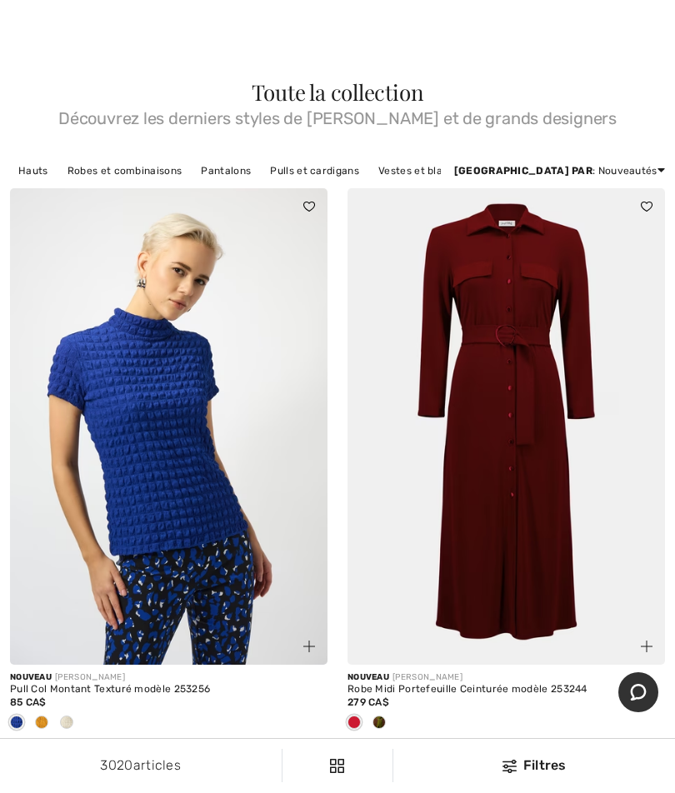
click at [95, 165] on link "Robes et combinaisons" at bounding box center [124, 171] width 131 height 22
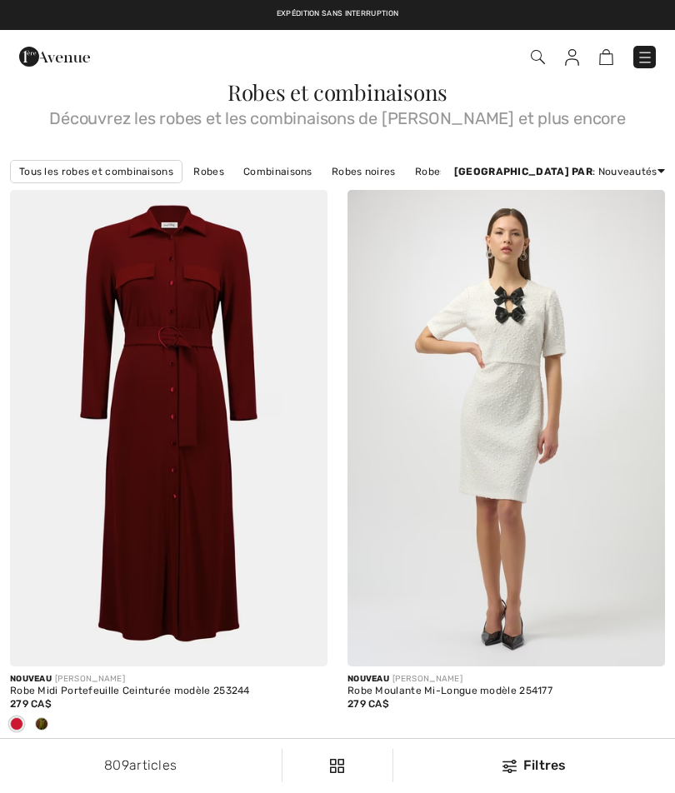
checkbox input "true"
